Goal: Find specific page/section: Find specific page/section

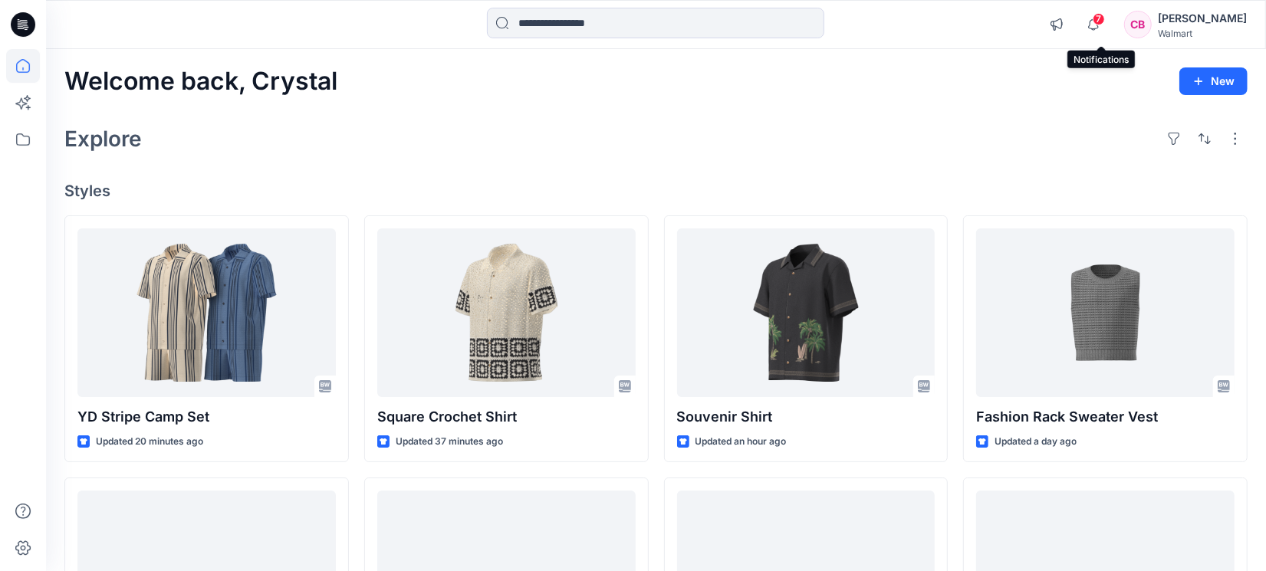
click at [1105, 22] on span "7" at bounding box center [1099, 19] width 12 height 12
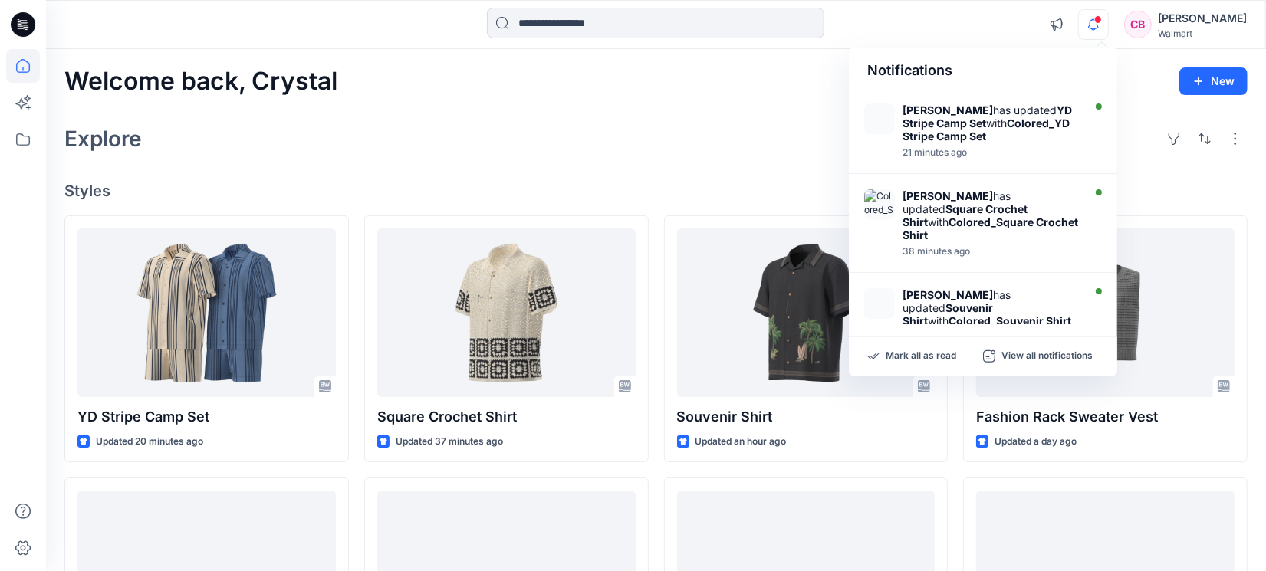
click at [1102, 22] on span at bounding box center [1098, 19] width 8 height 8
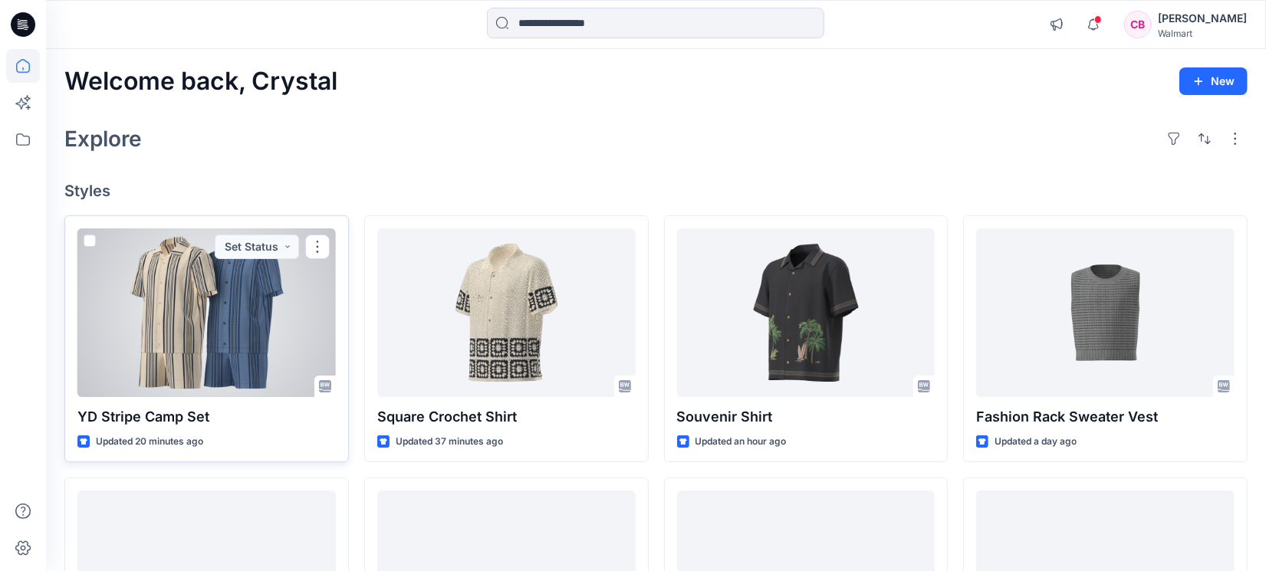
click at [192, 324] on div at bounding box center [206, 313] width 258 height 169
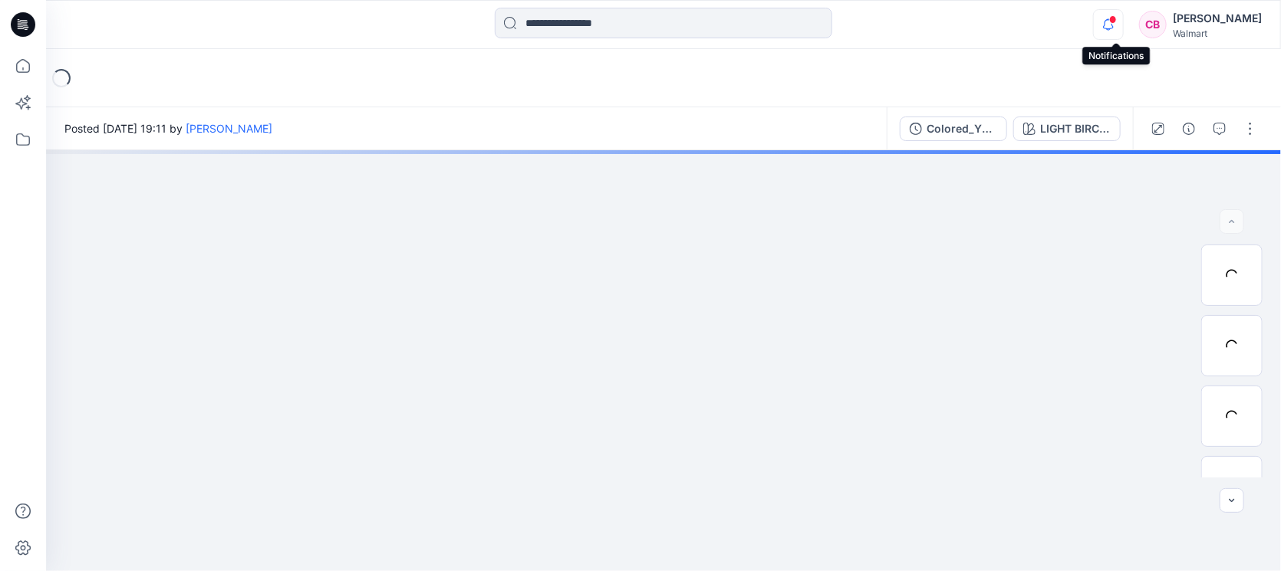
click at [1122, 25] on icon "button" at bounding box center [1108, 24] width 29 height 31
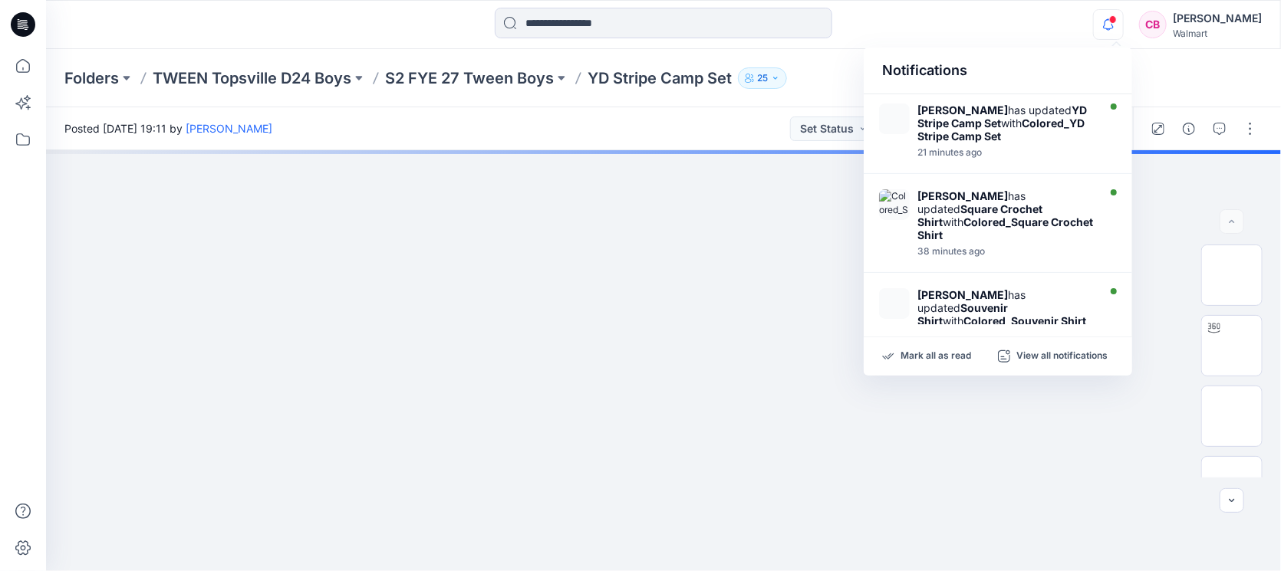
click at [1122, 25] on icon "button" at bounding box center [1108, 24] width 29 height 31
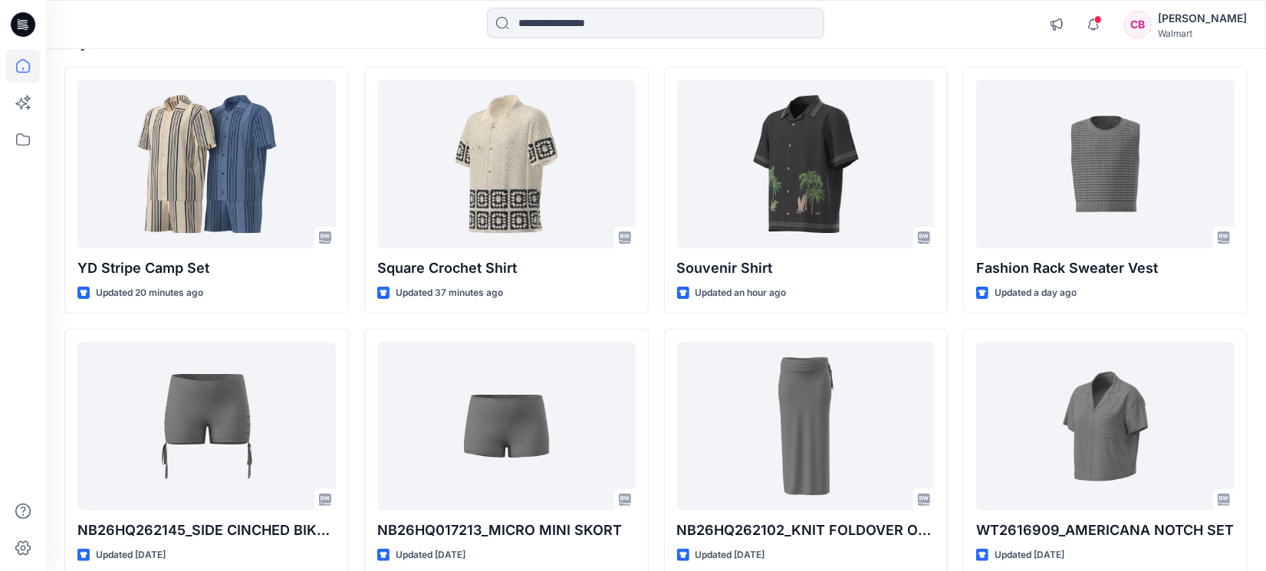
scroll to position [287, 0]
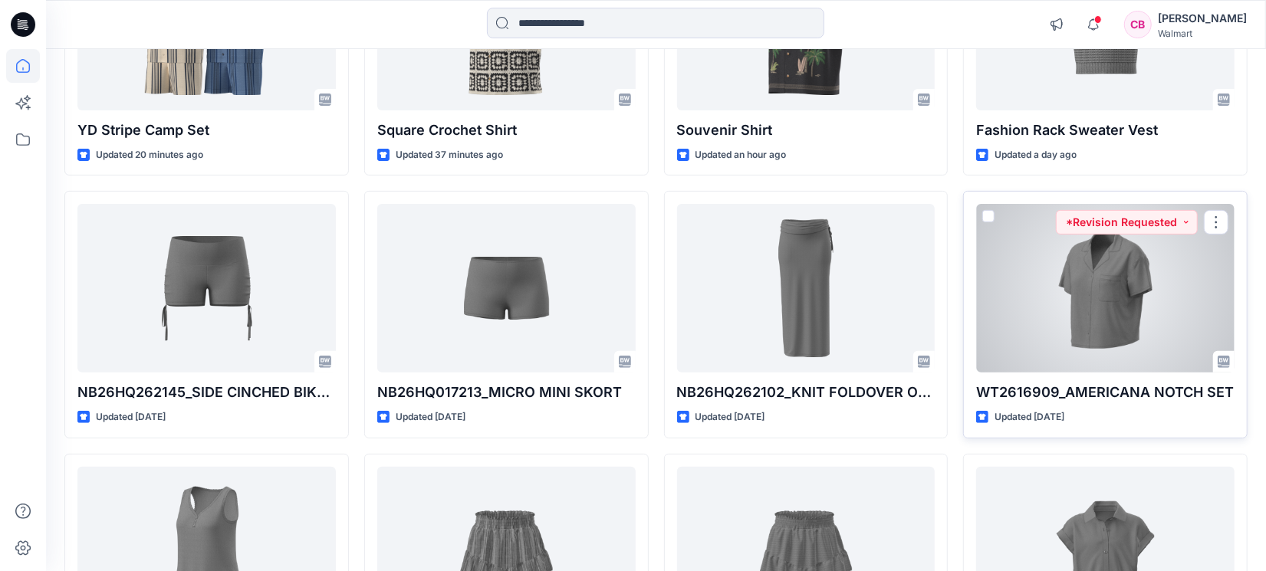
click at [1073, 283] on div at bounding box center [1105, 288] width 258 height 169
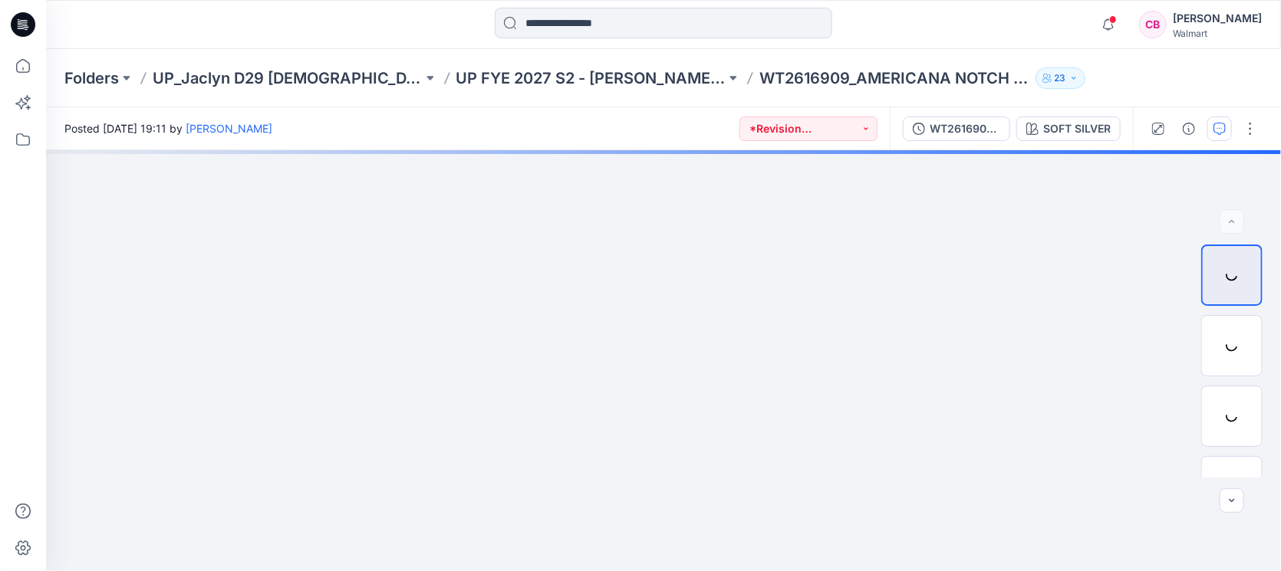
click at [1227, 124] on button "button" at bounding box center [1219, 129] width 25 height 25
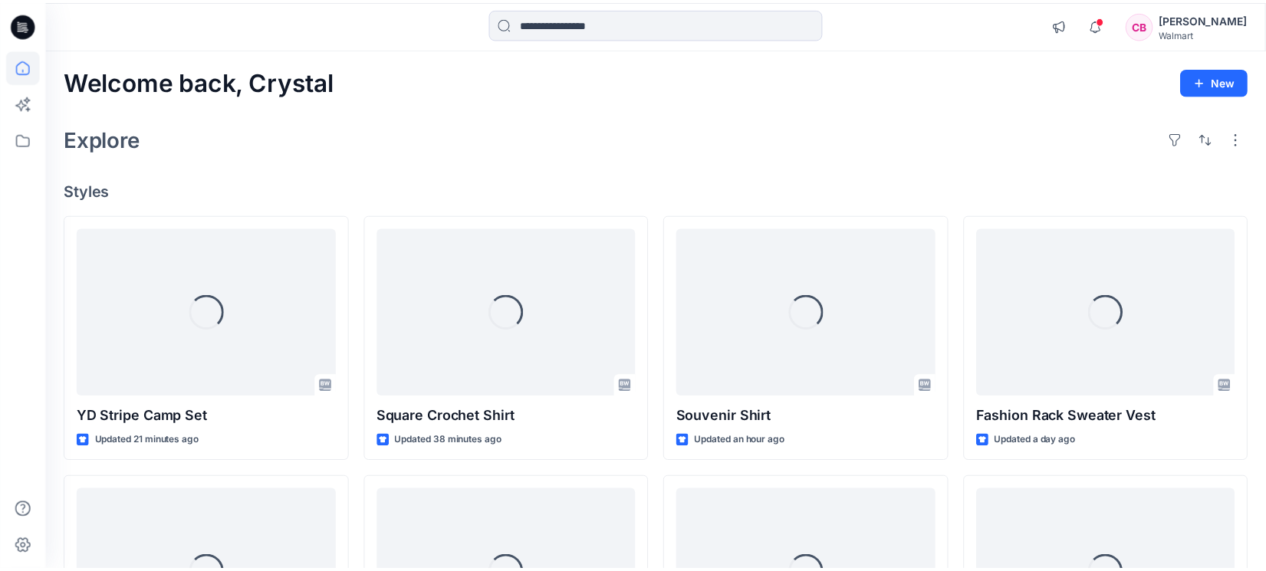
scroll to position [287, 0]
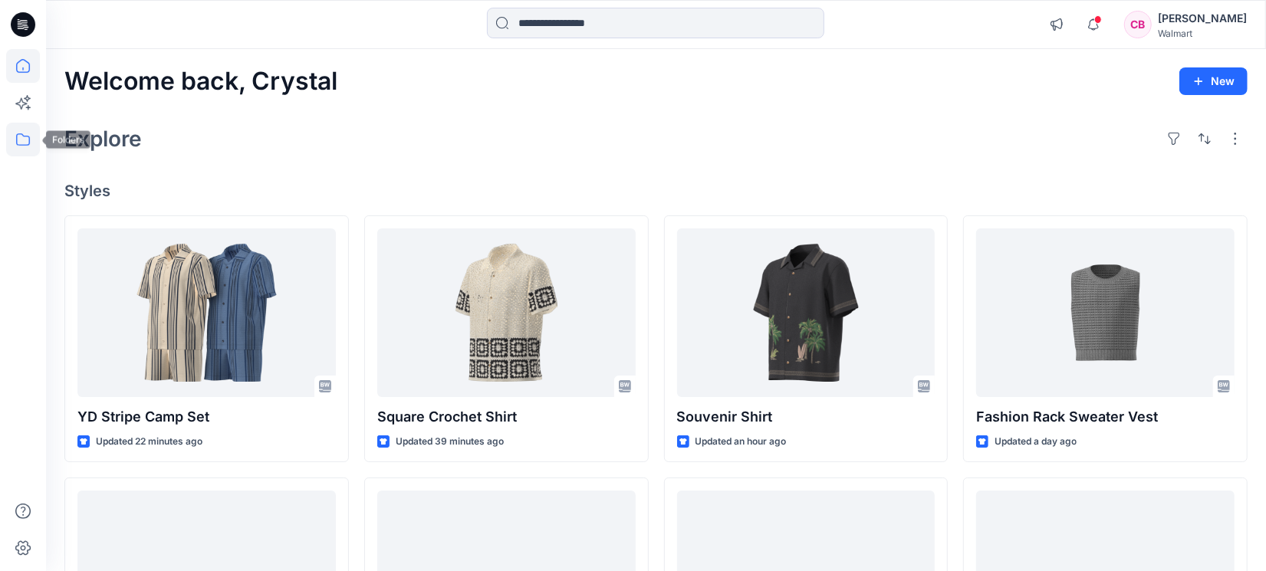
click at [12, 146] on icon at bounding box center [23, 140] width 34 height 34
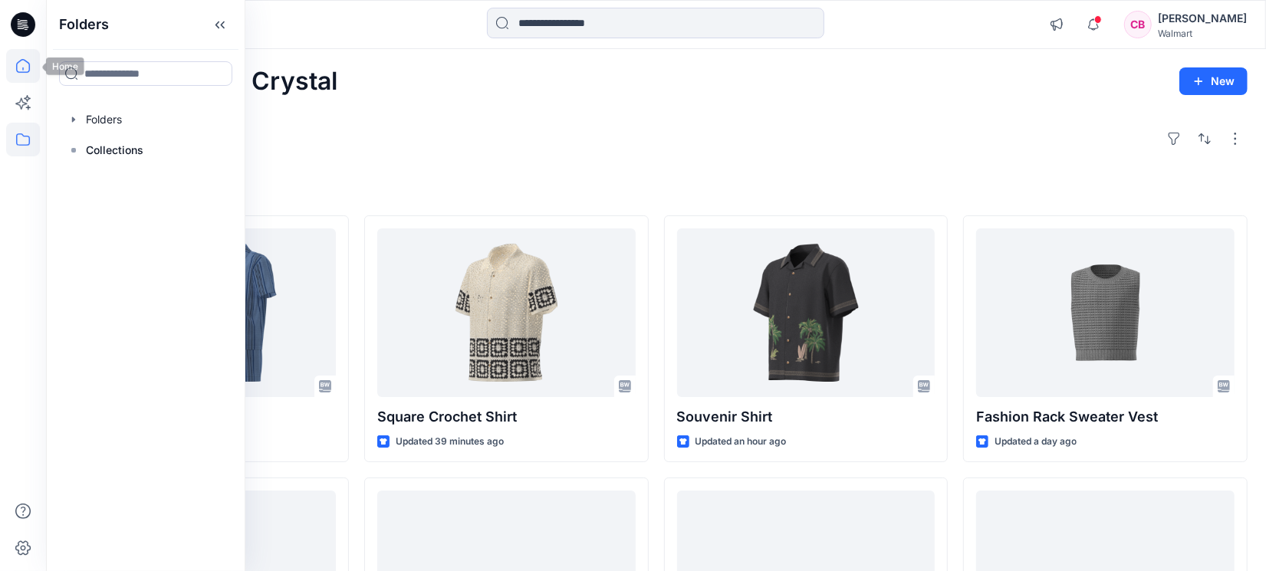
click at [33, 64] on icon at bounding box center [23, 66] width 34 height 34
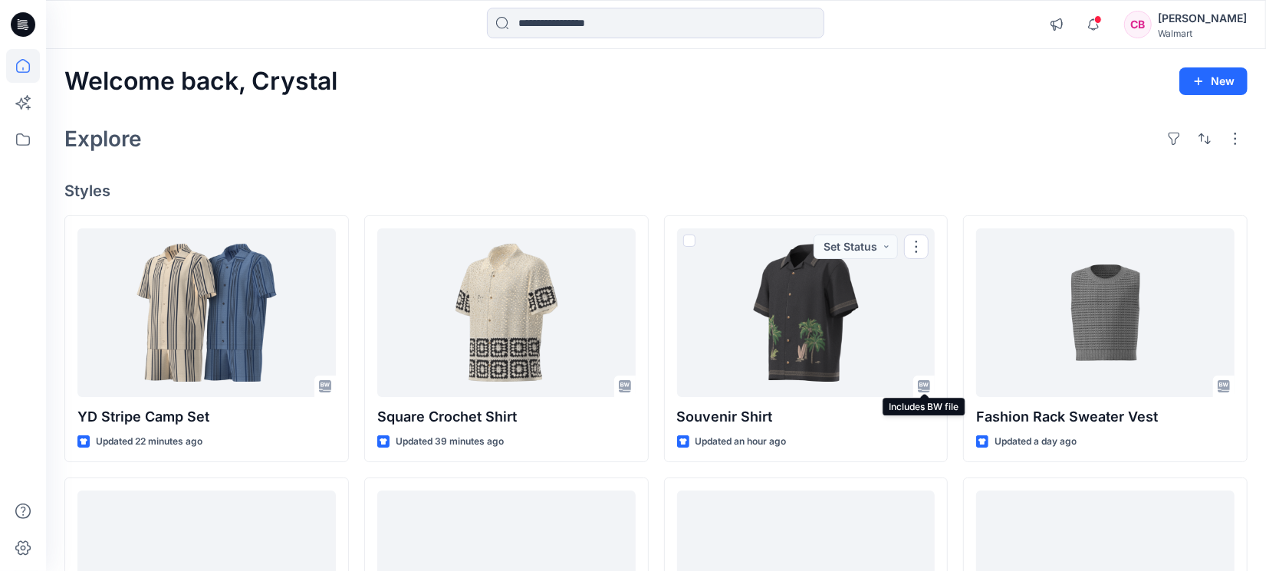
scroll to position [383, 0]
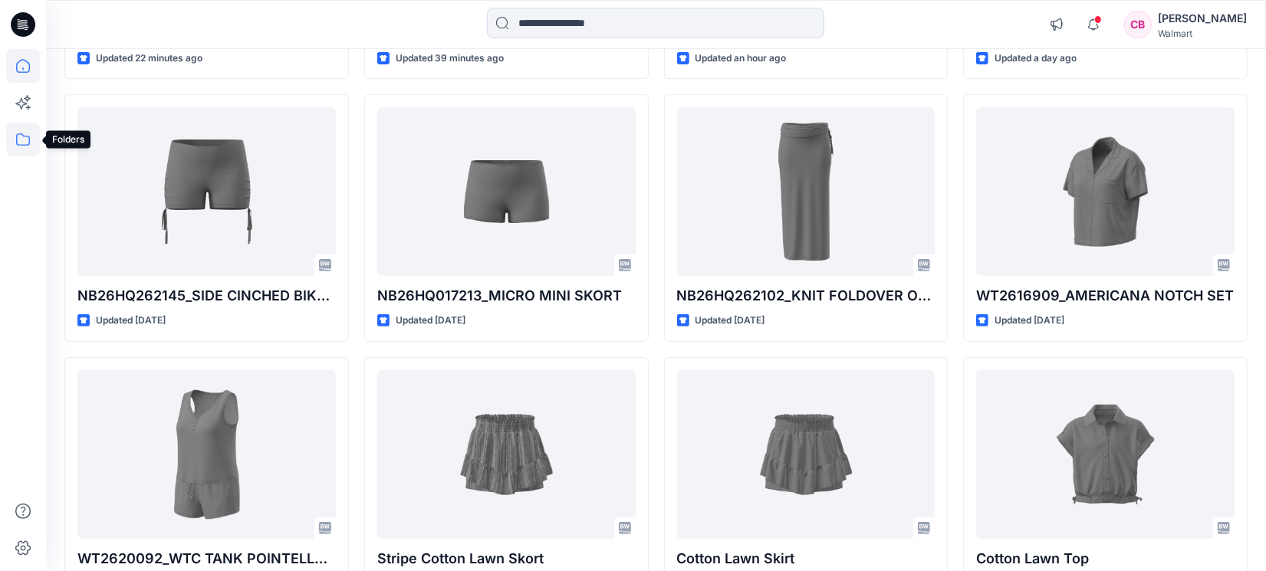
click at [25, 137] on icon at bounding box center [23, 140] width 34 height 34
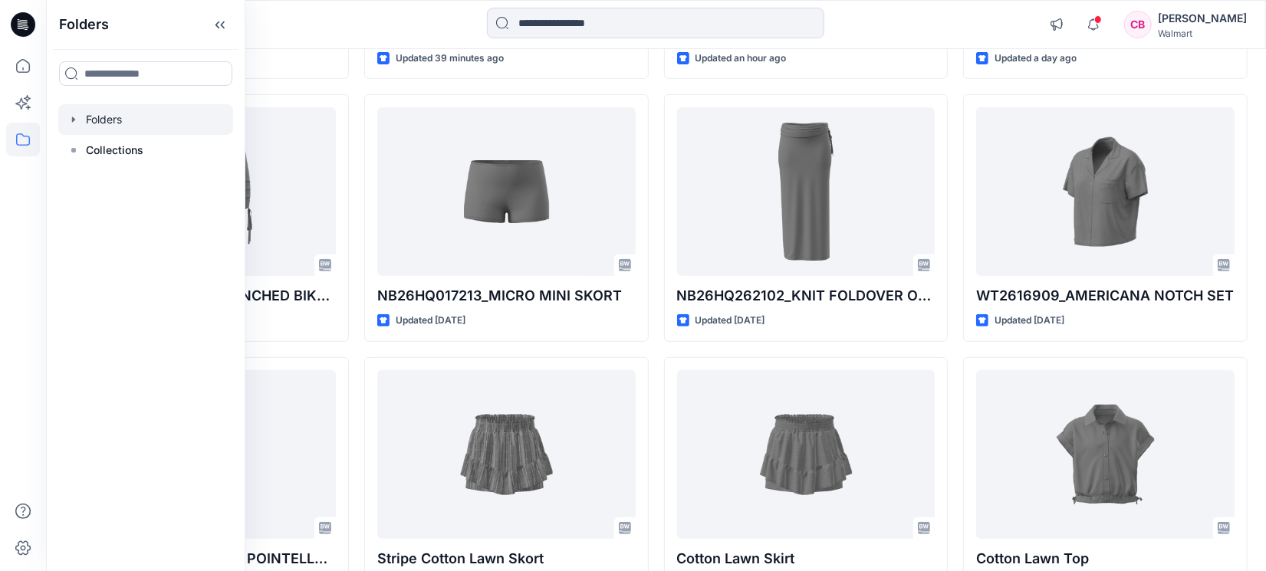
click at [128, 126] on div at bounding box center [145, 119] width 175 height 31
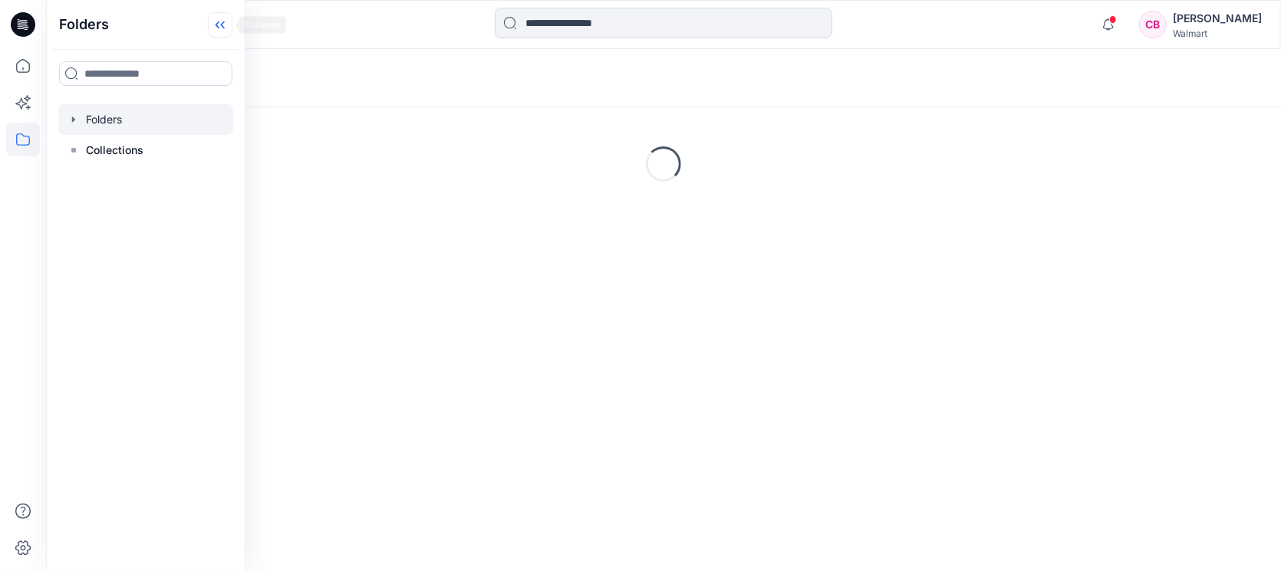
click at [216, 22] on icon at bounding box center [220, 24] width 25 height 25
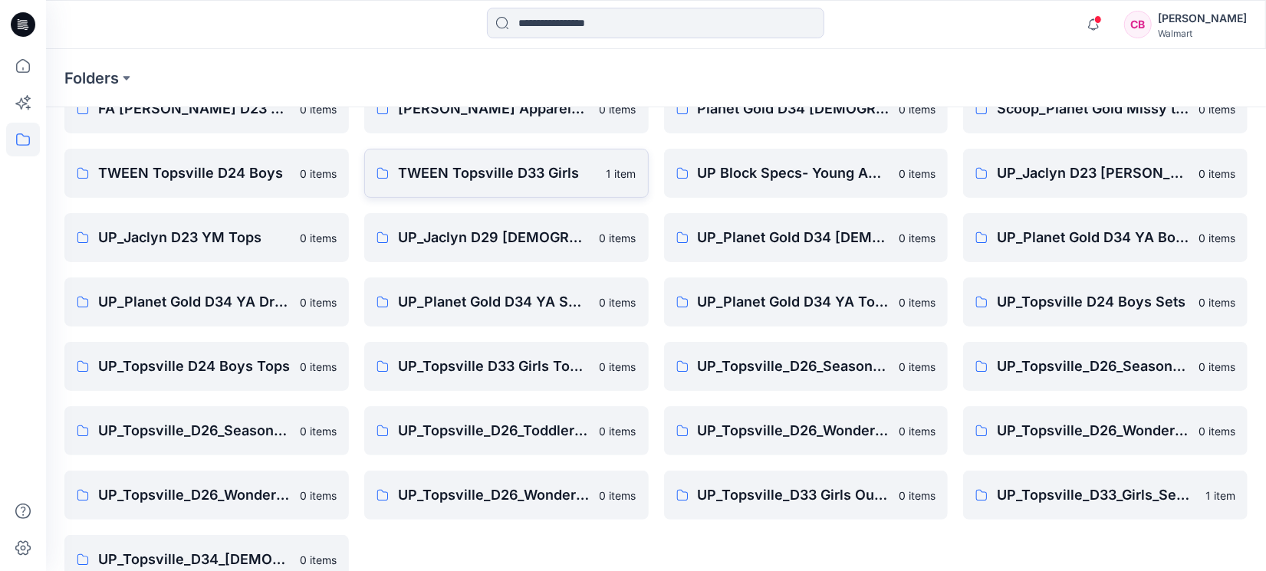
scroll to position [115, 0]
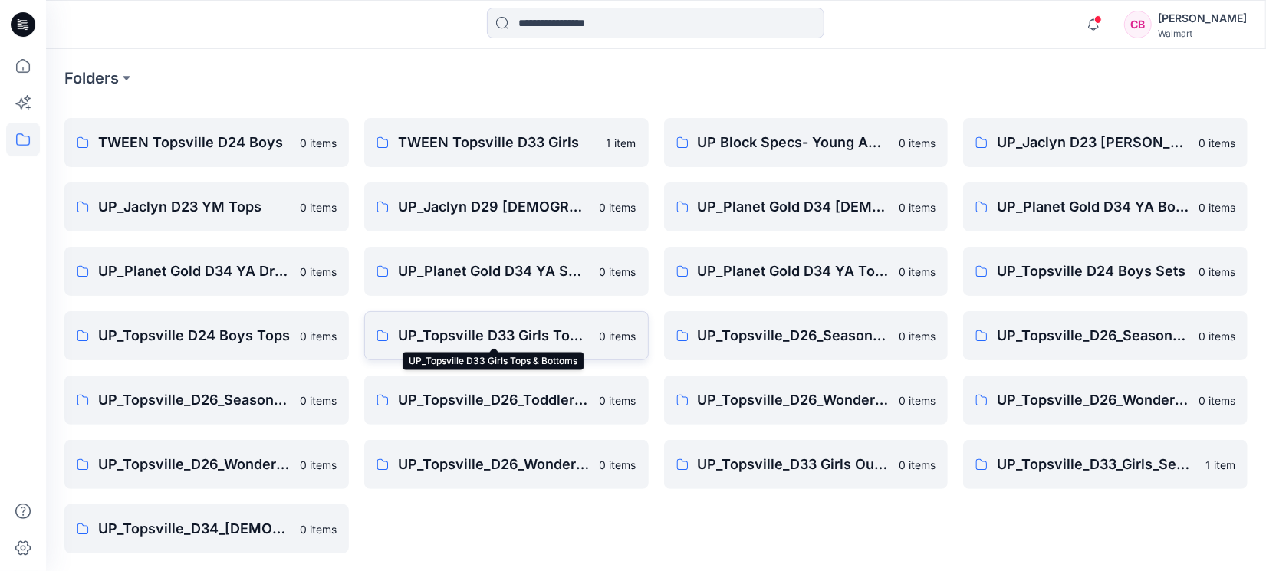
click at [561, 335] on p "UP_Topsville D33 Girls Tops & Bottoms" at bounding box center [494, 335] width 192 height 21
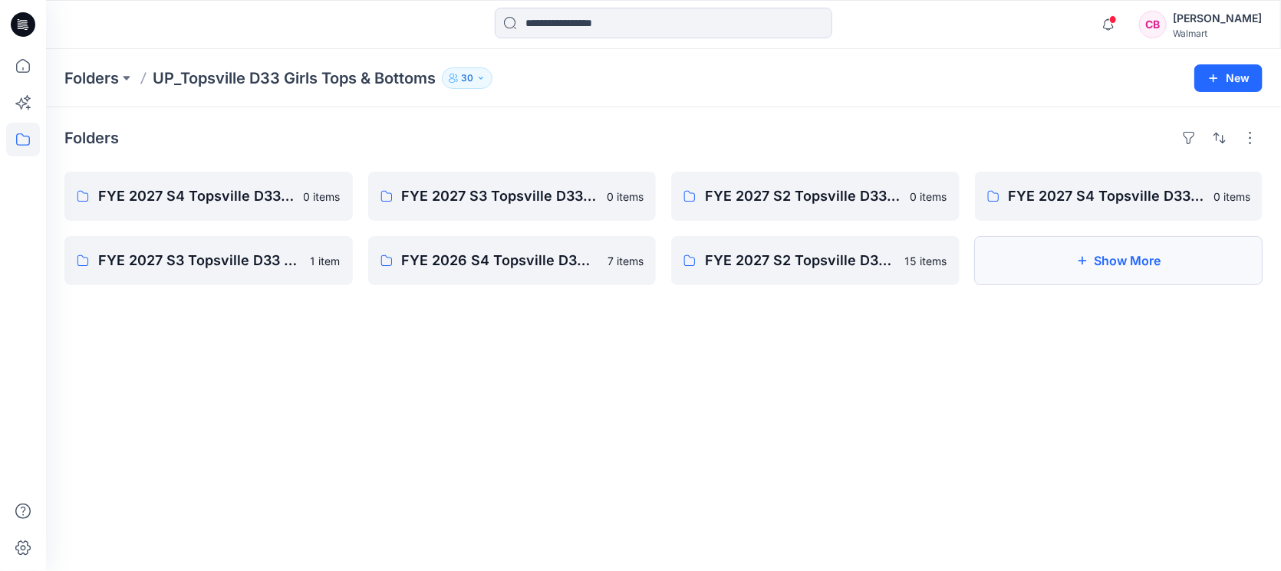
click at [1136, 260] on button "Show More" at bounding box center [1119, 260] width 288 height 49
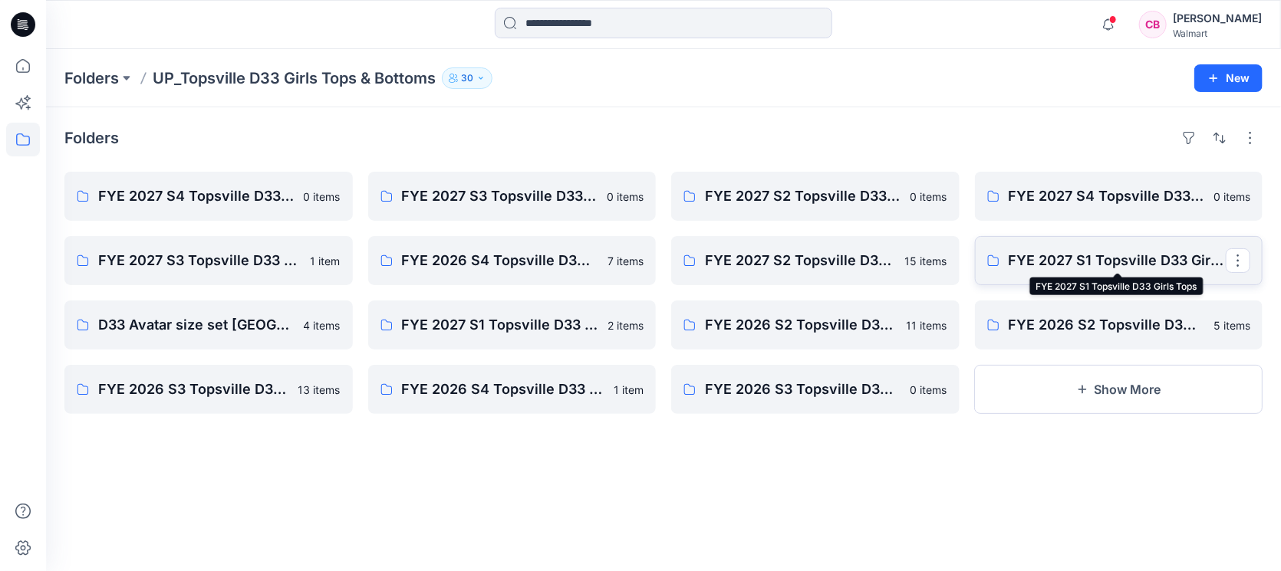
click at [1156, 261] on p "FYE 2027 S1 Topsville D33 Girls Tops" at bounding box center [1118, 260] width 218 height 21
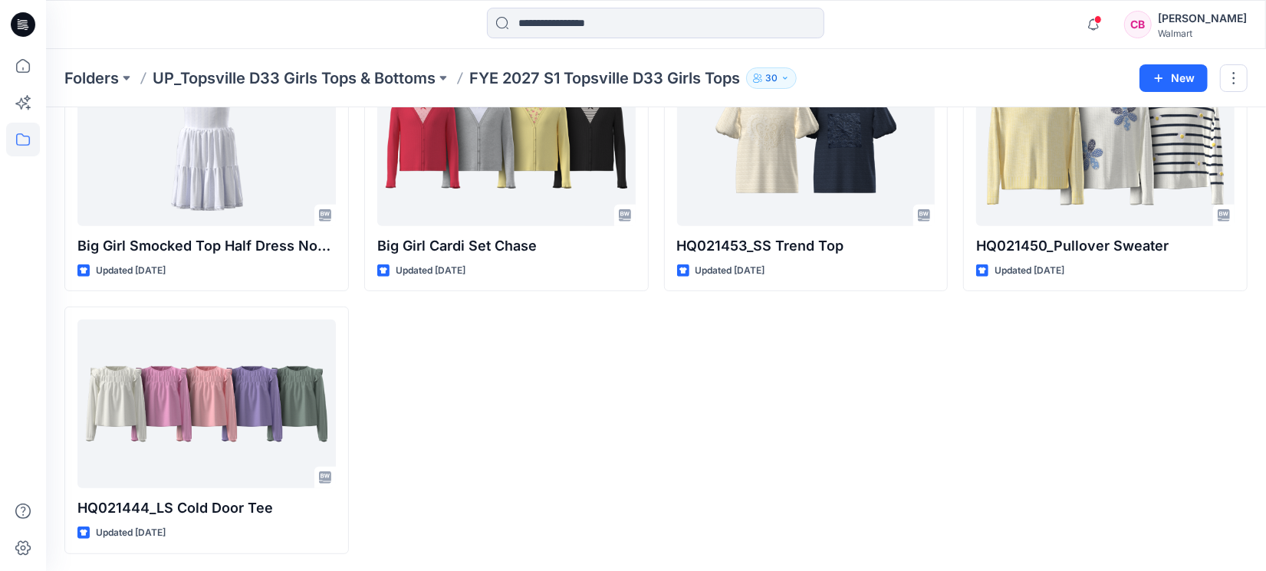
scroll to position [103, 0]
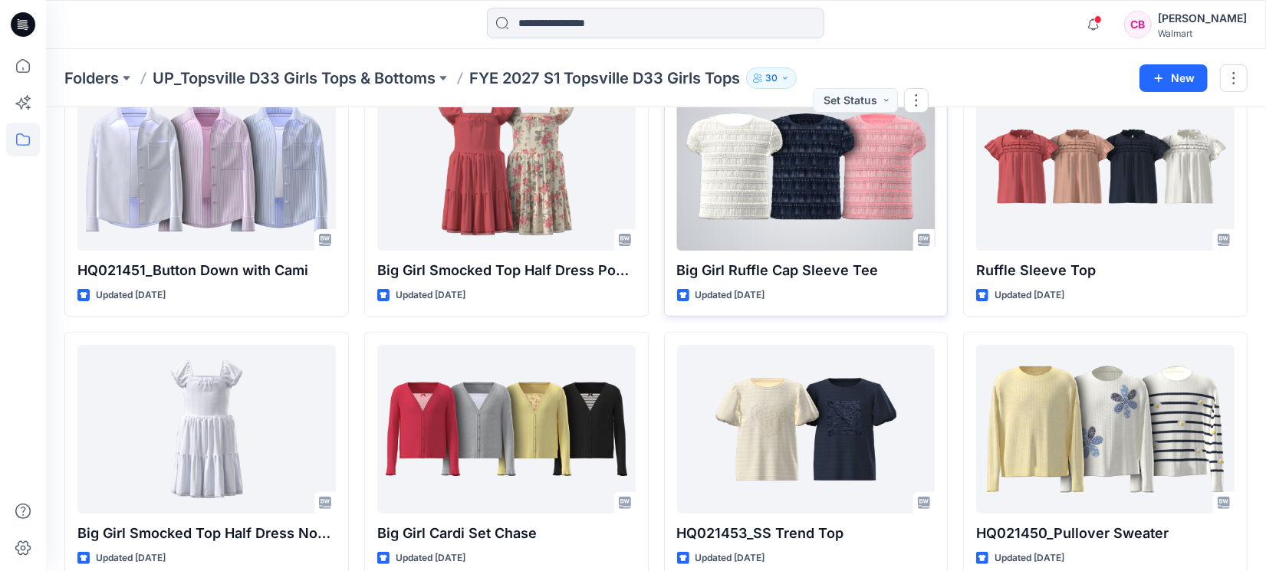
click at [814, 159] on div at bounding box center [806, 166] width 258 height 169
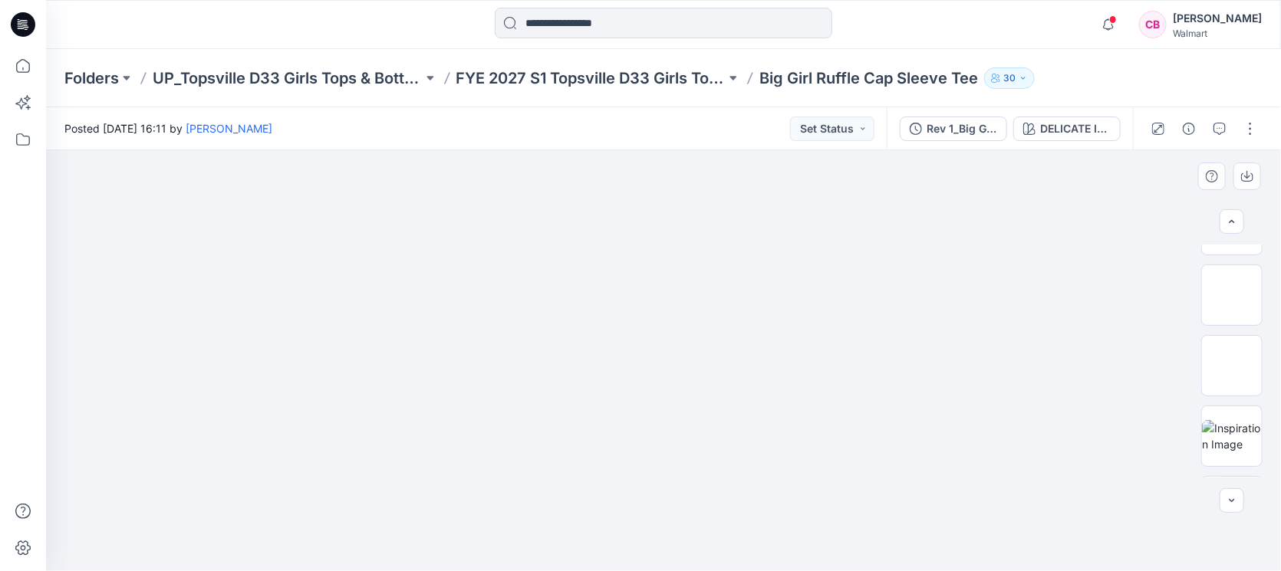
scroll to position [322, 0]
